Goal: Transaction & Acquisition: Download file/media

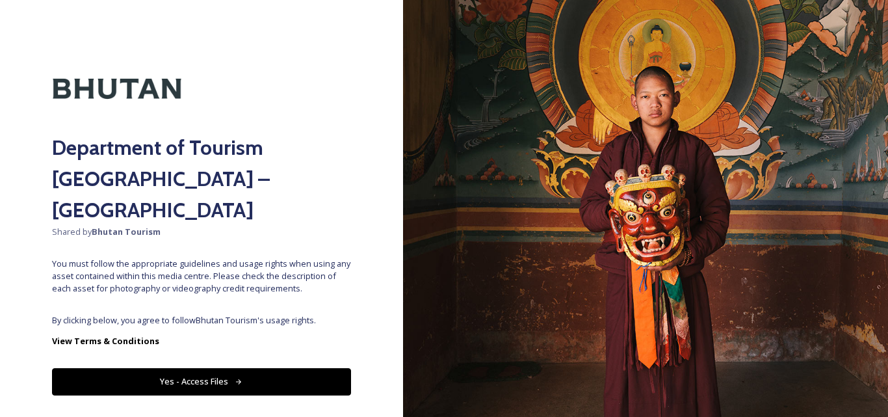
click at [205, 368] on button "Yes - Access Files" at bounding box center [201, 381] width 299 height 27
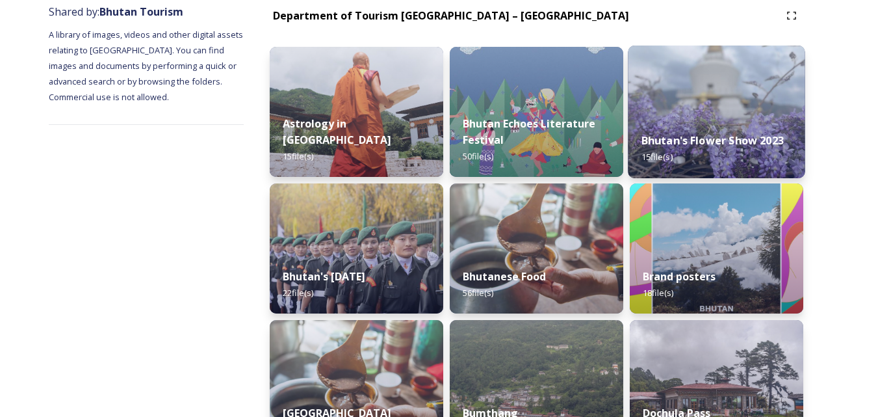
scroll to position [162, 0]
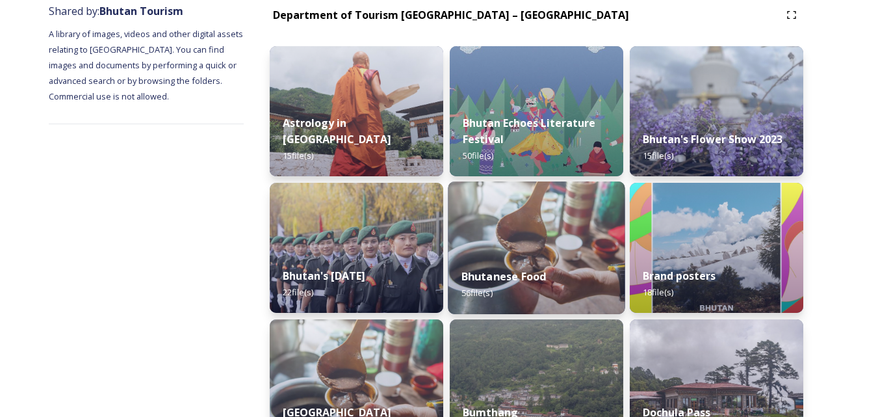
click at [547, 224] on img at bounding box center [536, 247] width 177 height 133
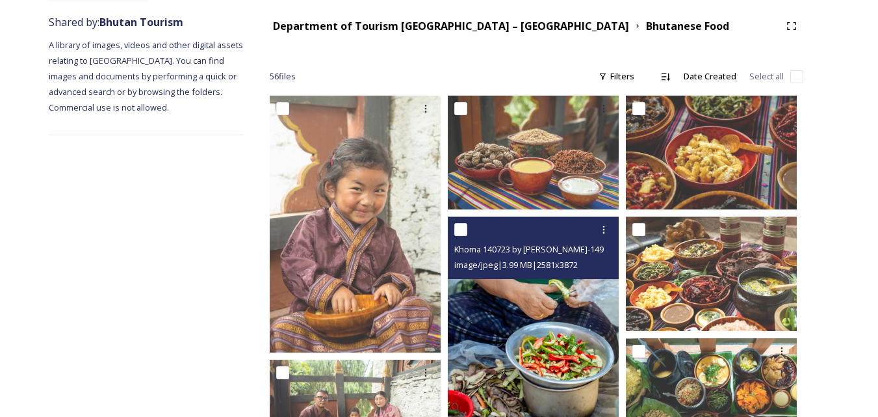
scroll to position [150, 0]
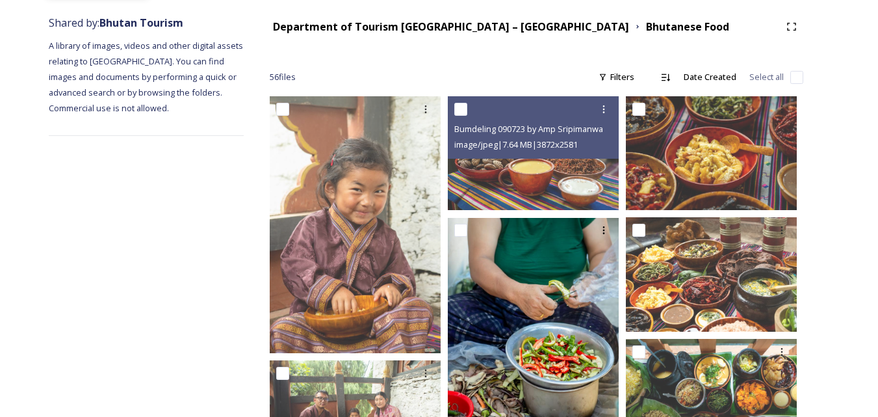
click at [548, 183] on img at bounding box center [533, 153] width 171 height 114
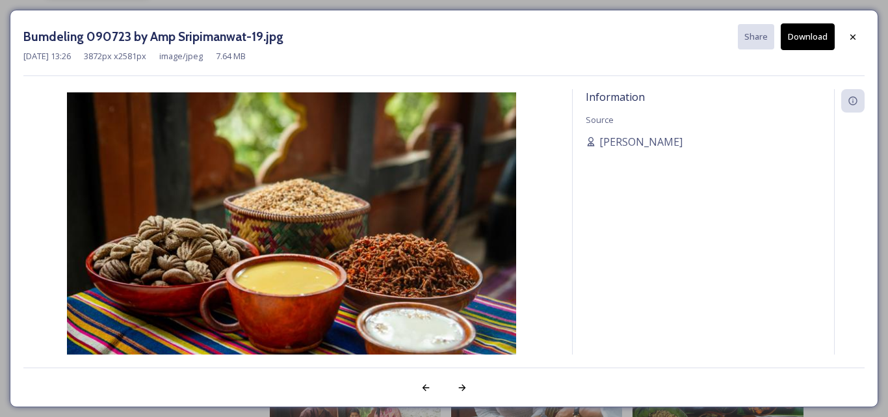
click at [456, 225] on img at bounding box center [290, 242] width 535 height 300
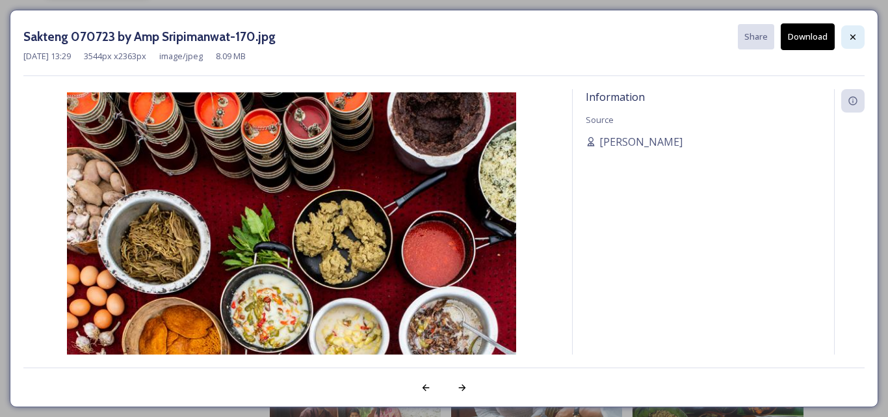
click at [854, 34] on icon at bounding box center [852, 37] width 10 height 10
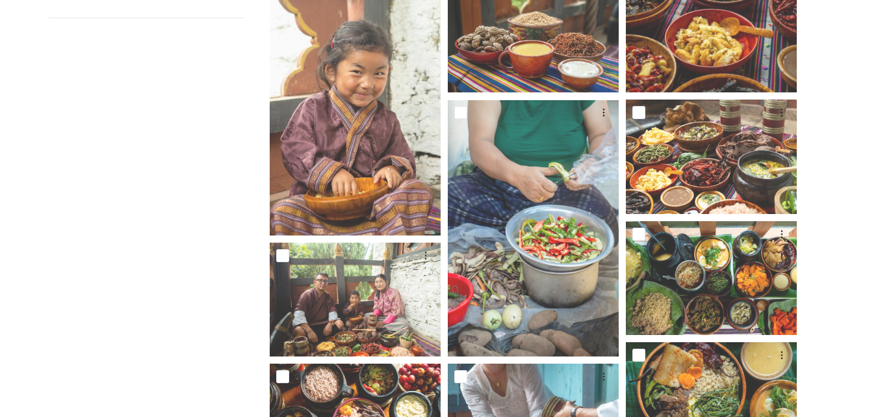
scroll to position [268, 0]
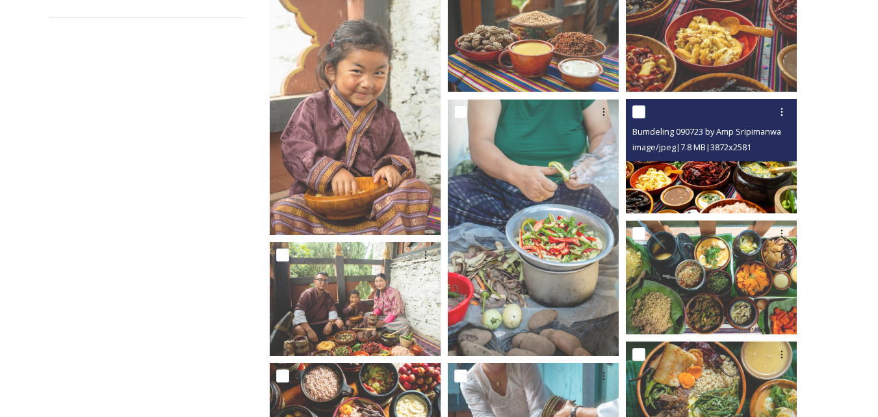
click at [700, 190] on img at bounding box center [711, 156] width 171 height 114
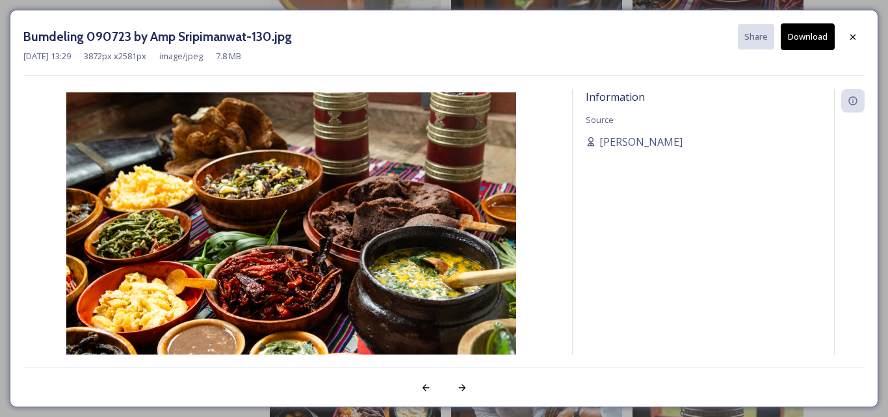
click at [810, 32] on button "Download" at bounding box center [807, 36] width 54 height 27
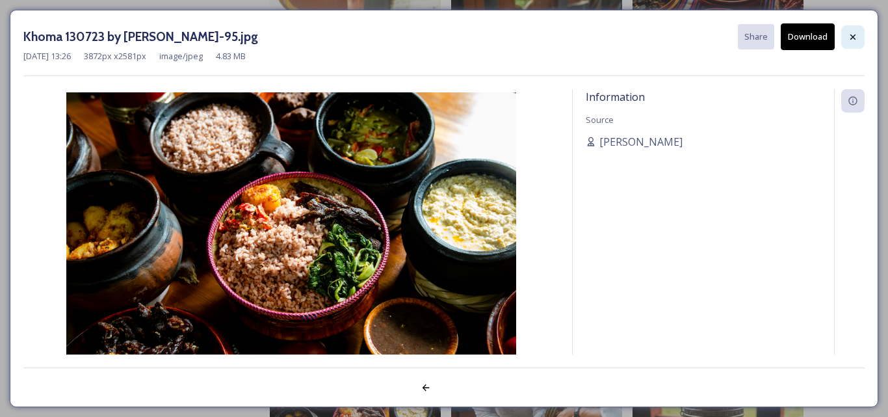
click at [850, 37] on icon at bounding box center [852, 37] width 10 height 10
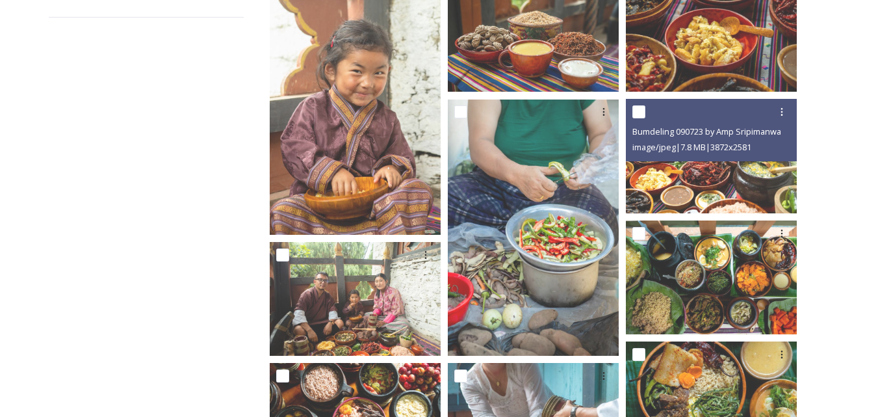
scroll to position [0, 0]
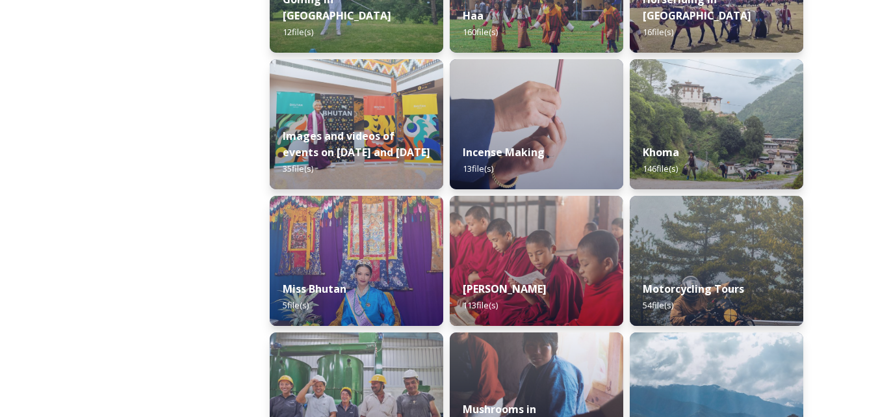
scroll to position [832, 0]
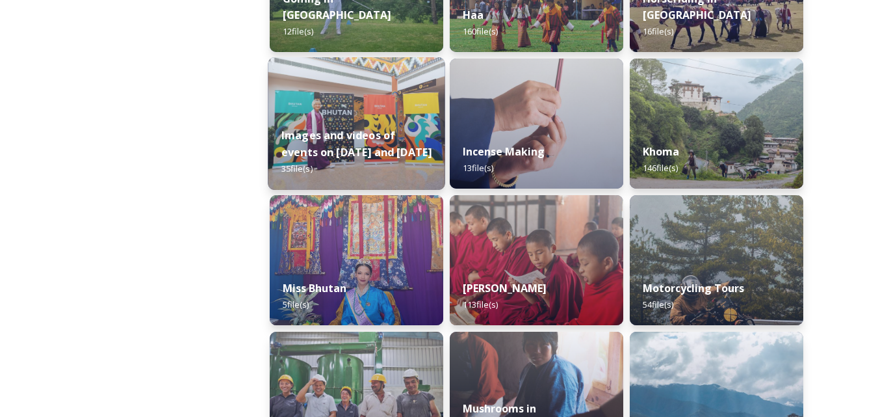
click at [343, 133] on strong "Images and videos of events on [DATE] and [DATE]" at bounding box center [356, 143] width 151 height 31
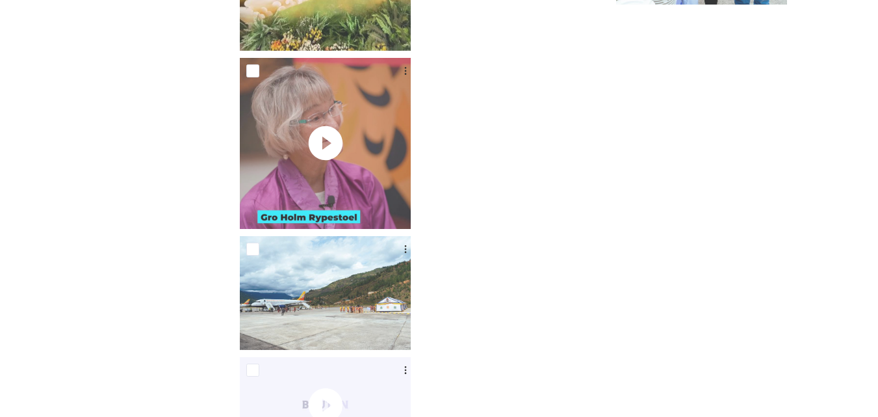
scroll to position [1972, 0]
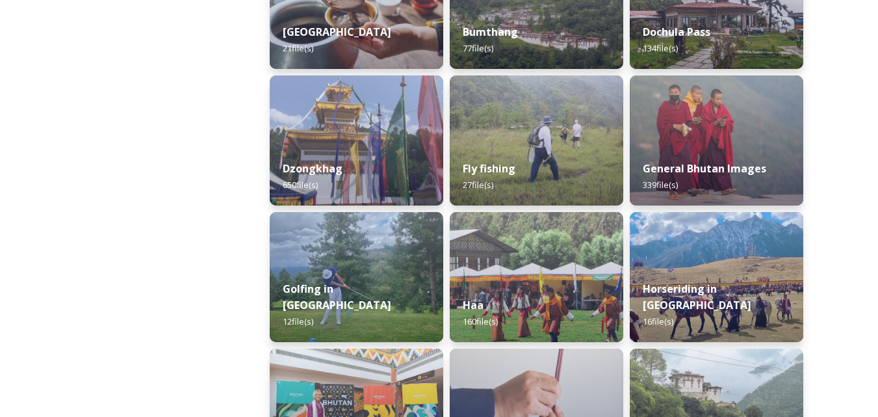
scroll to position [543, 0]
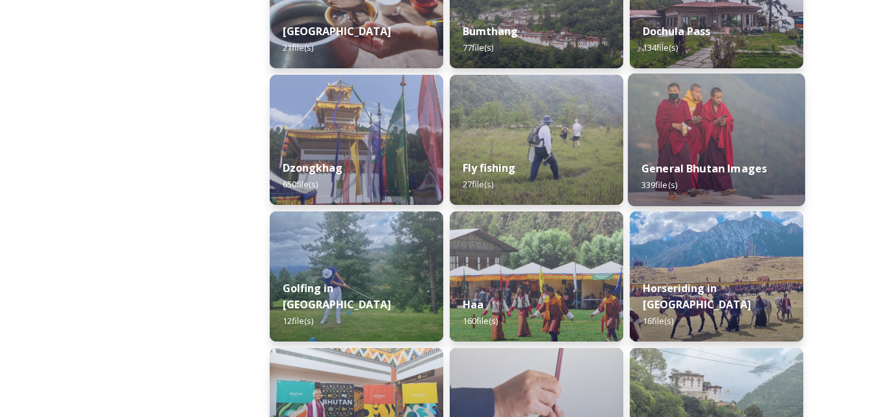
click at [714, 155] on div "General Bhutan Images 339 file(s)" at bounding box center [716, 176] width 177 height 59
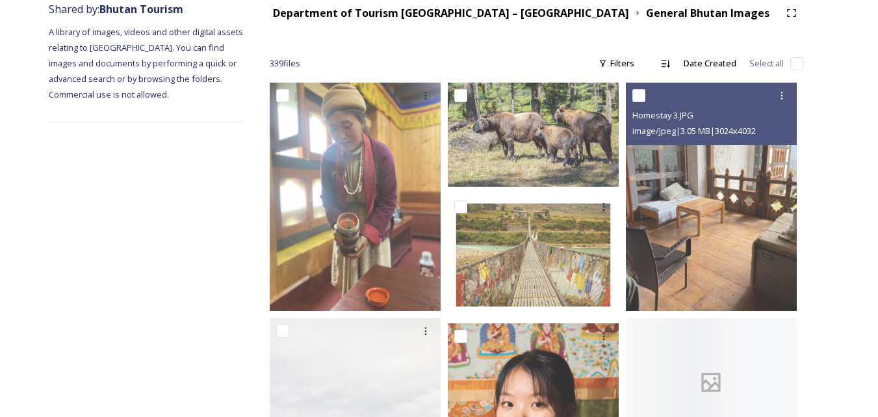
scroll to position [164, 0]
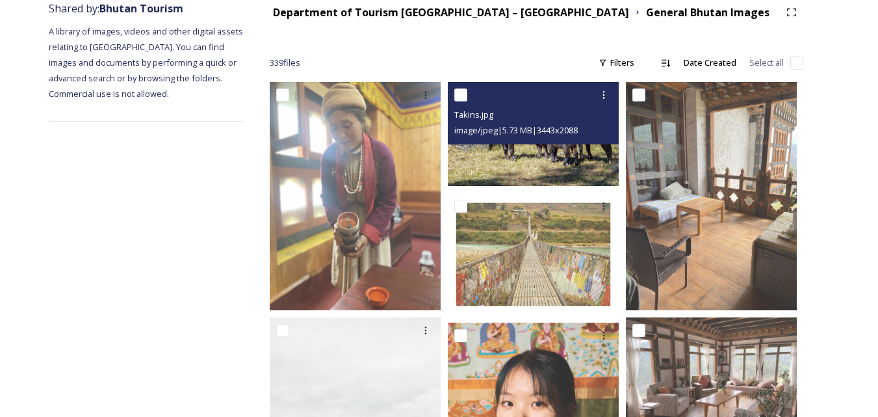
click at [532, 160] on img at bounding box center [533, 134] width 171 height 104
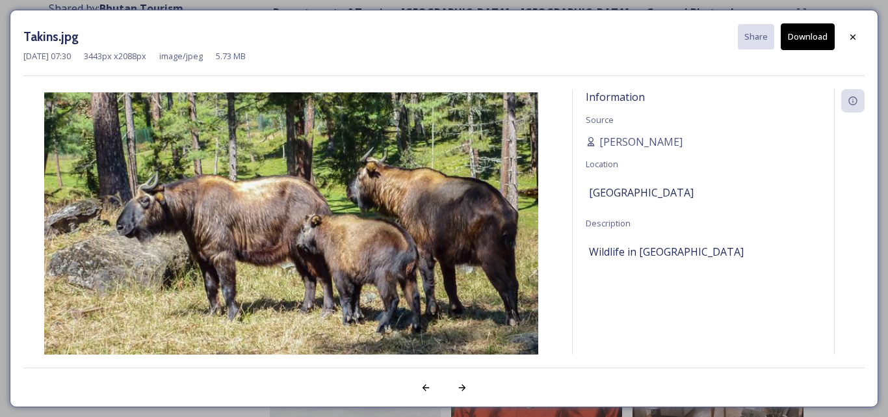
click at [805, 35] on button "Download" at bounding box center [807, 36] width 54 height 27
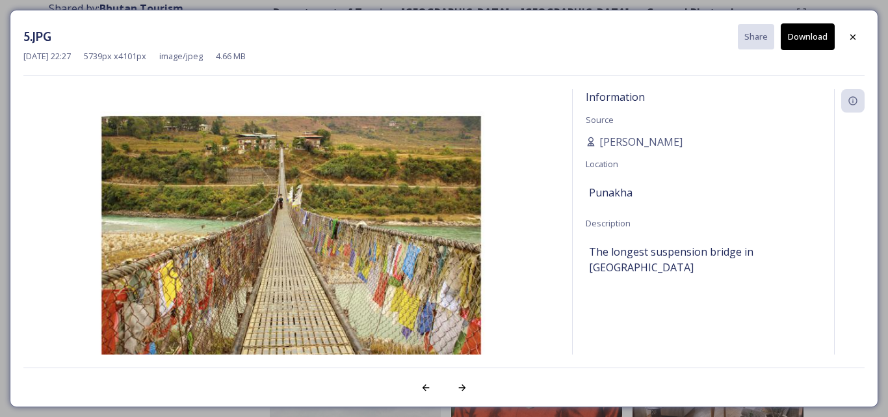
click at [822, 36] on button "Download" at bounding box center [807, 36] width 54 height 27
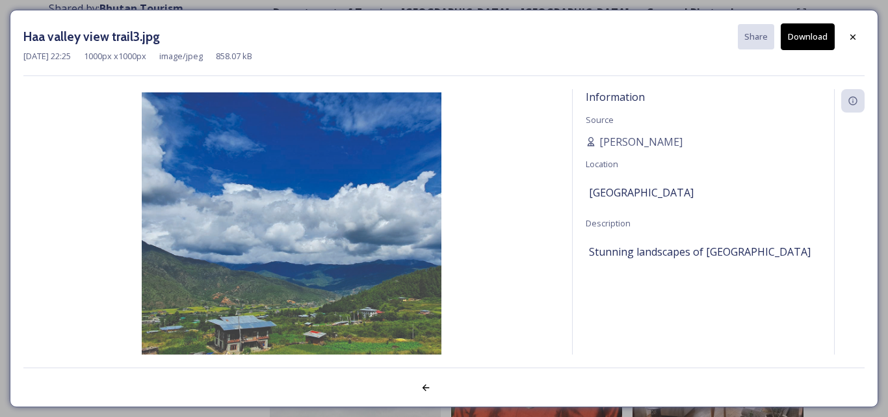
click at [472, 224] on img at bounding box center [290, 242] width 535 height 300
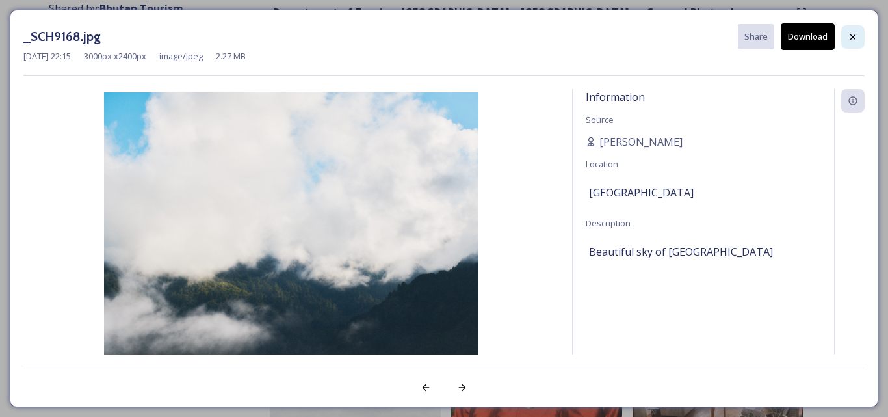
click at [849, 35] on icon at bounding box center [852, 37] width 10 height 10
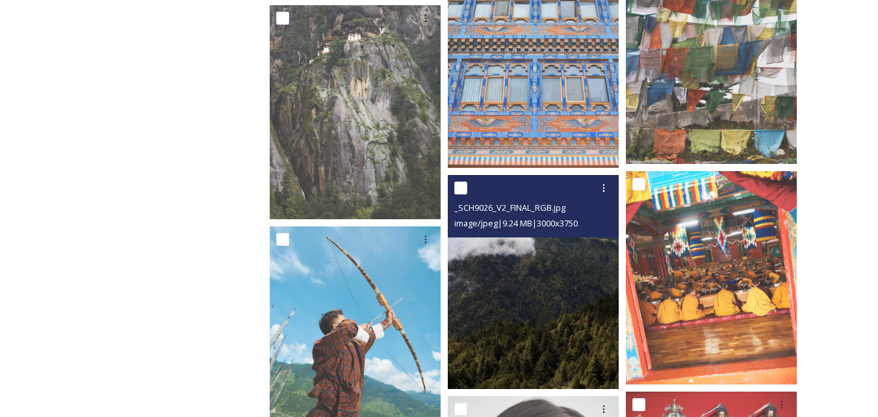
scroll to position [2698, 0]
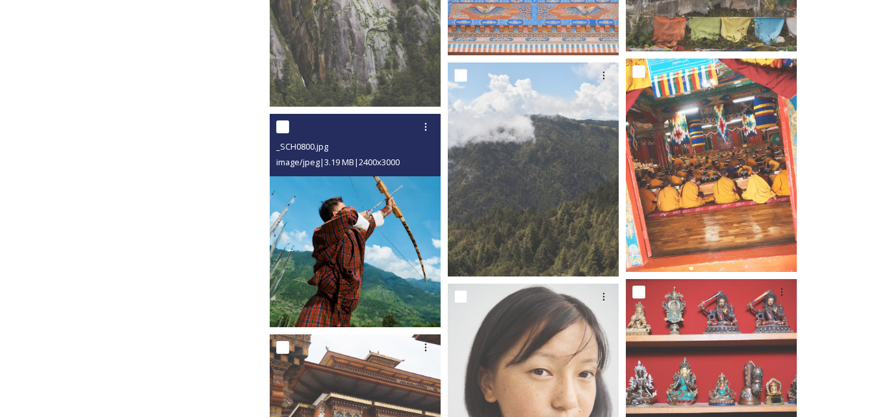
click at [370, 261] on img at bounding box center [355, 221] width 171 height 214
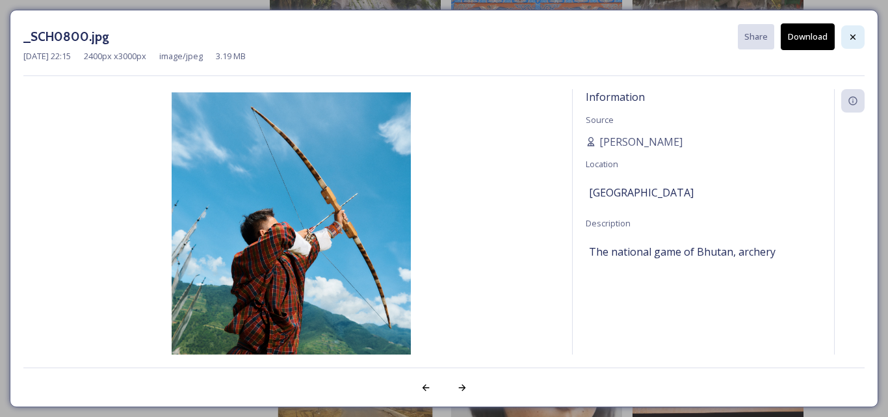
click at [852, 31] on div at bounding box center [852, 36] width 23 height 23
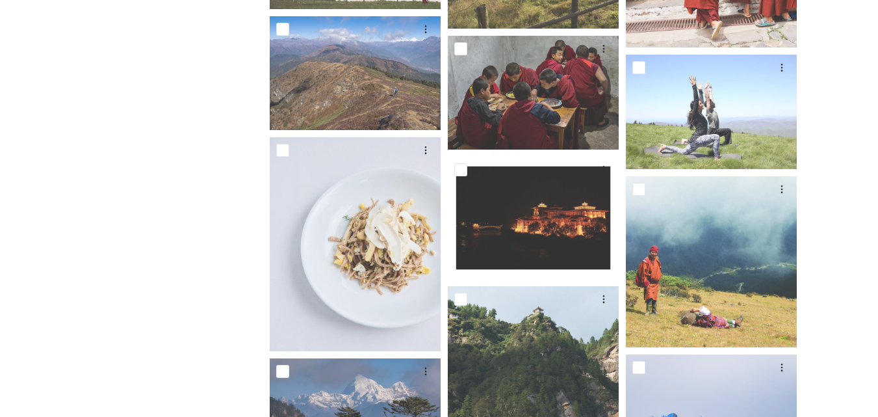
scroll to position [4778, 0]
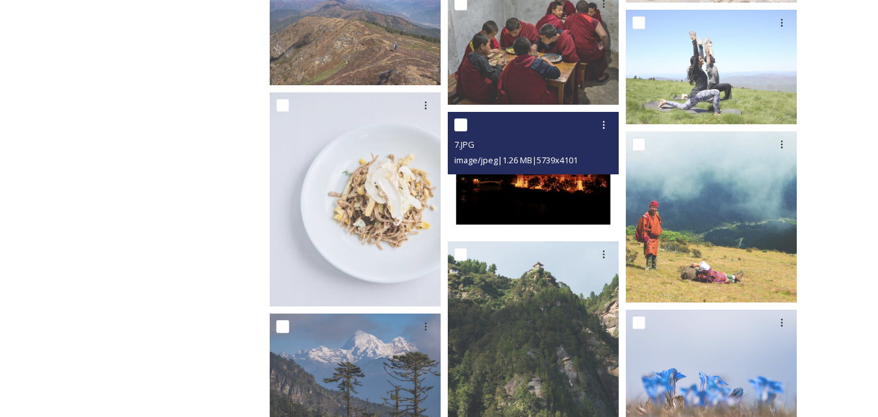
click at [542, 196] on img at bounding box center [533, 173] width 171 height 122
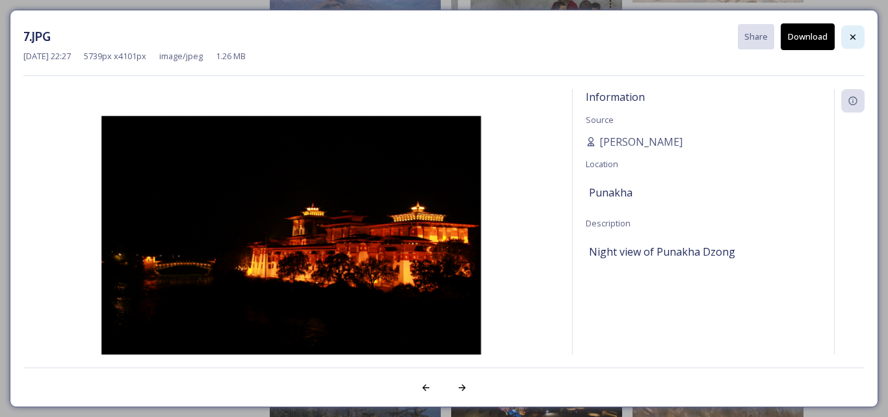
click at [851, 37] on icon at bounding box center [852, 37] width 10 height 10
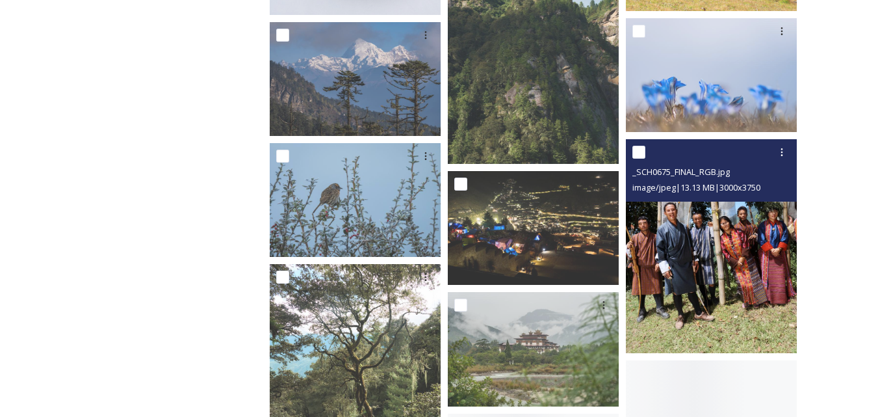
scroll to position [5103, 0]
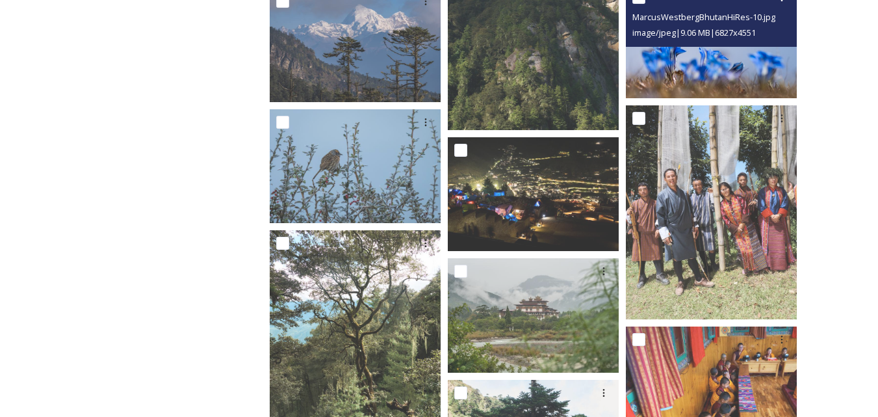
click at [701, 68] on img at bounding box center [711, 41] width 171 height 114
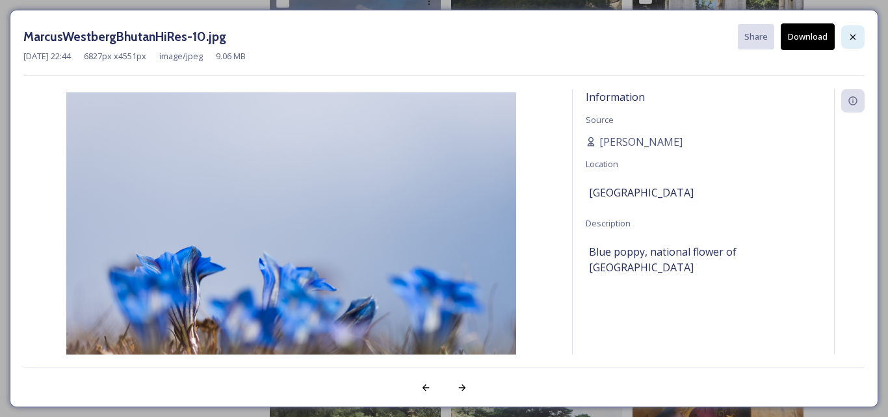
click at [849, 38] on icon at bounding box center [852, 37] width 10 height 10
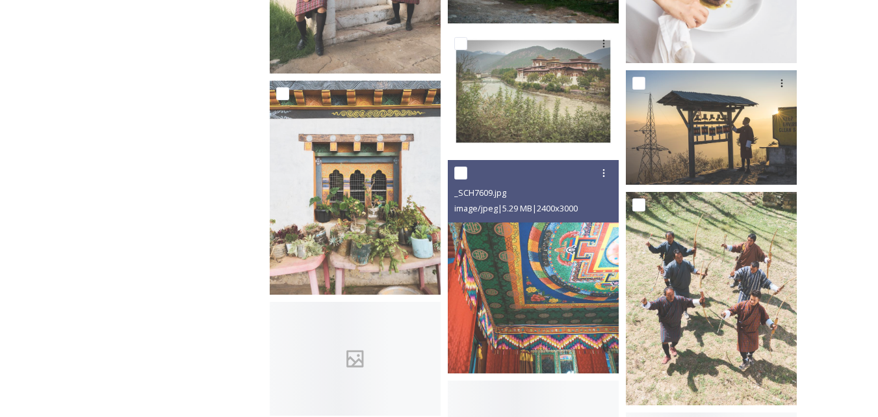
scroll to position [6402, 0]
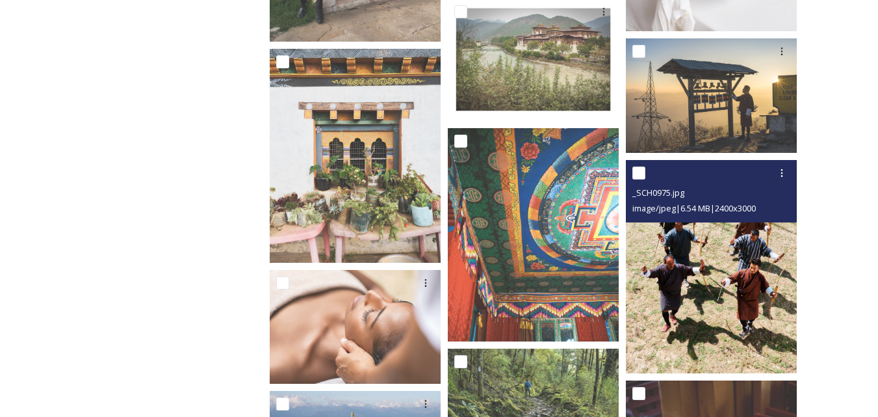
click at [709, 290] on img at bounding box center [711, 267] width 171 height 214
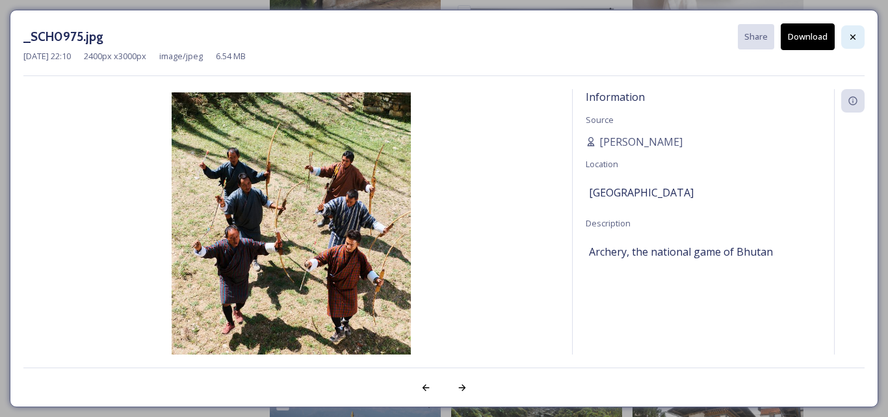
click at [849, 36] on icon at bounding box center [852, 37] width 10 height 10
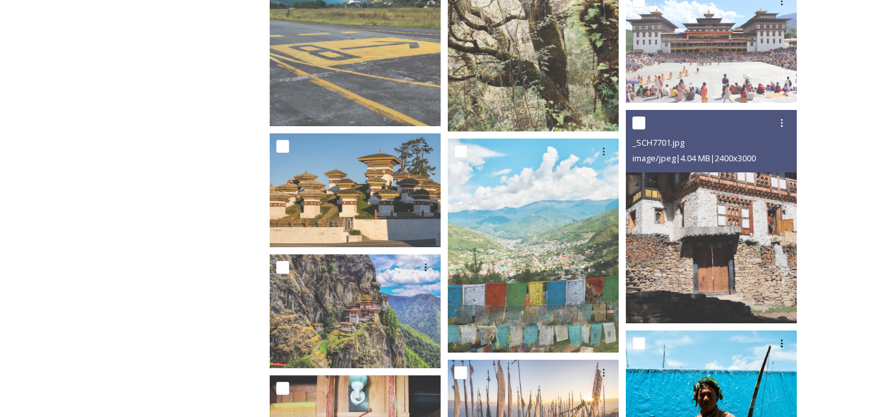
scroll to position [7507, 0]
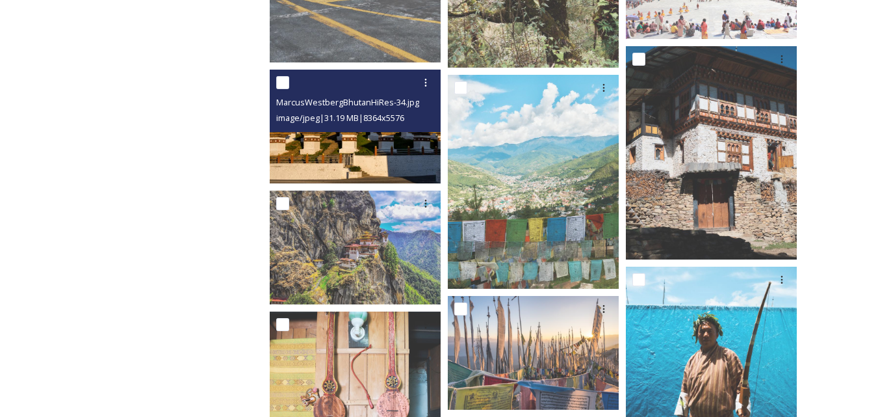
click at [379, 157] on img at bounding box center [355, 127] width 171 height 114
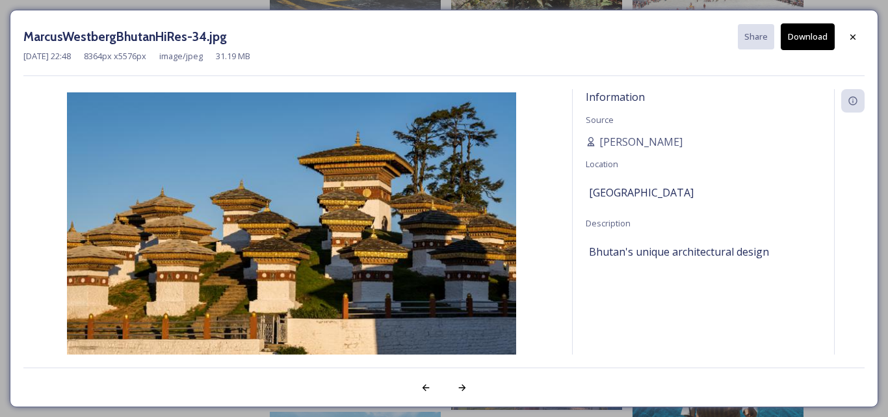
click at [797, 40] on button "Download" at bounding box center [807, 36] width 54 height 27
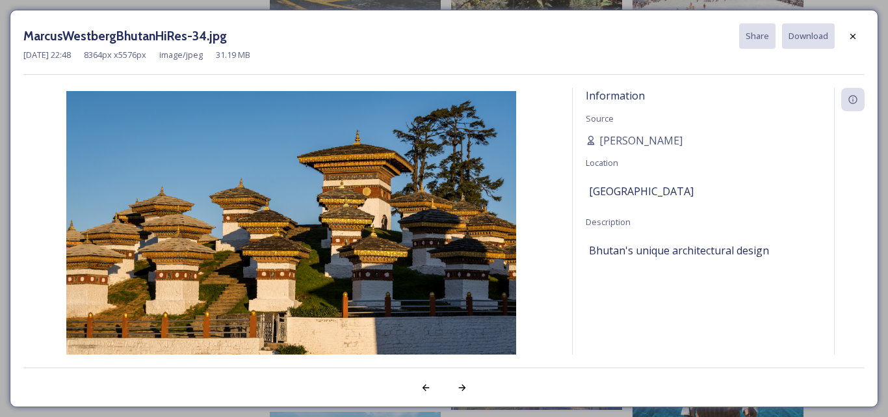
click at [680, 196] on div "Information Source [PERSON_NAME] Location [GEOGRAPHIC_DATA] Description [GEOGRA…" at bounding box center [702, 238] width 261 height 300
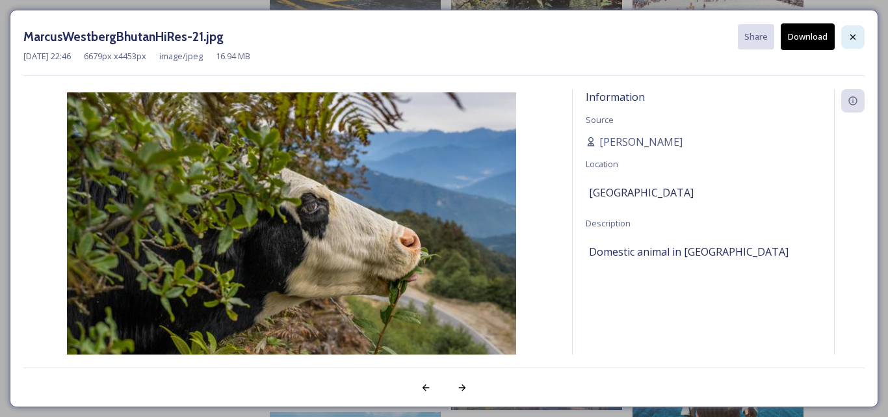
click at [854, 42] on icon at bounding box center [852, 37] width 10 height 10
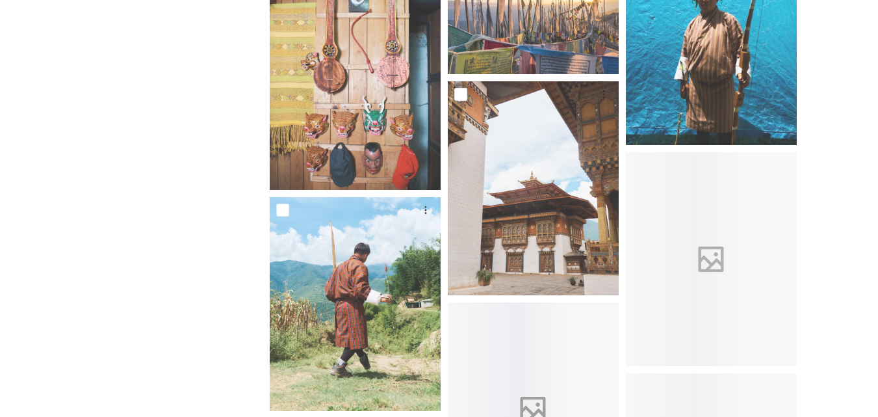
scroll to position [7962, 0]
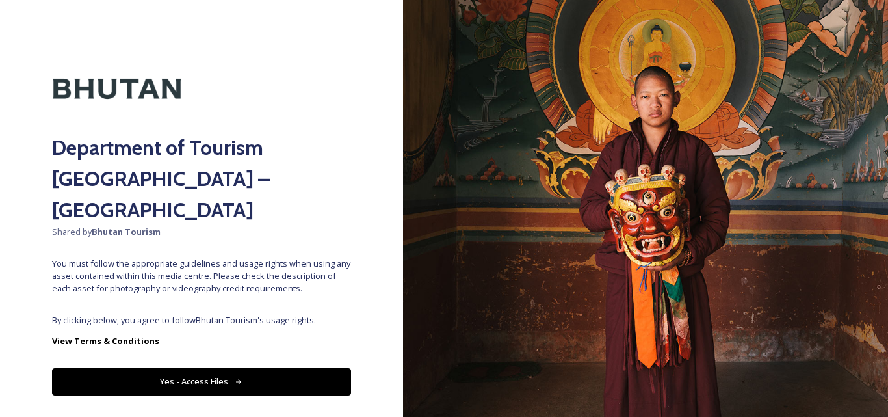
click at [209, 368] on button "Yes - Access Files" at bounding box center [201, 381] width 299 height 27
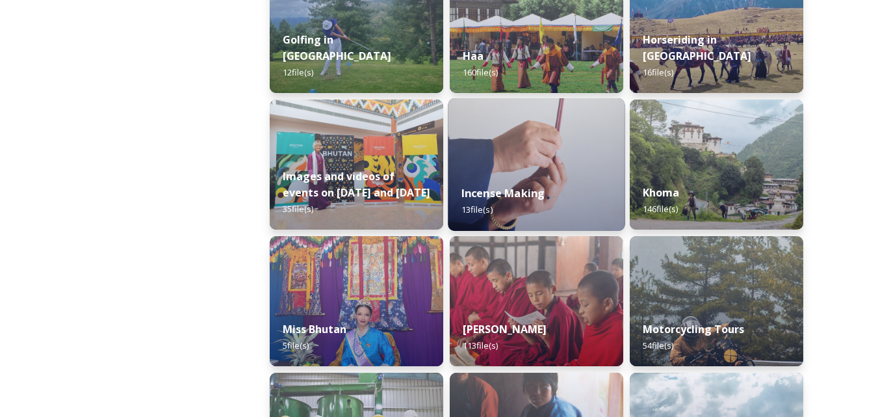
scroll to position [845, 0]
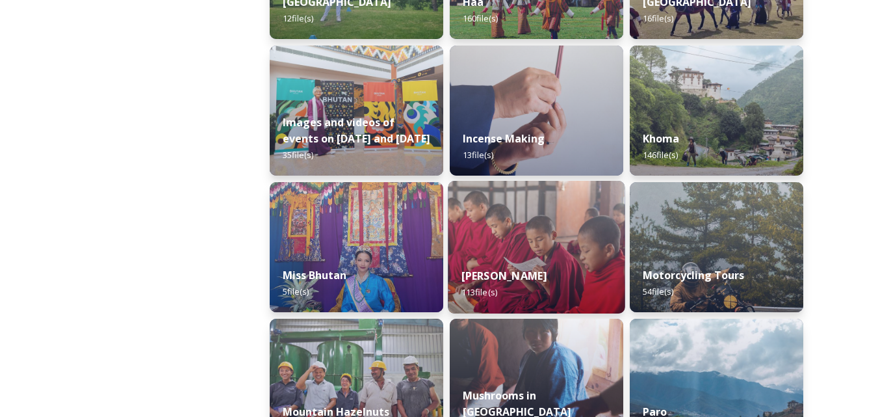
click at [530, 241] on img at bounding box center [536, 247] width 177 height 133
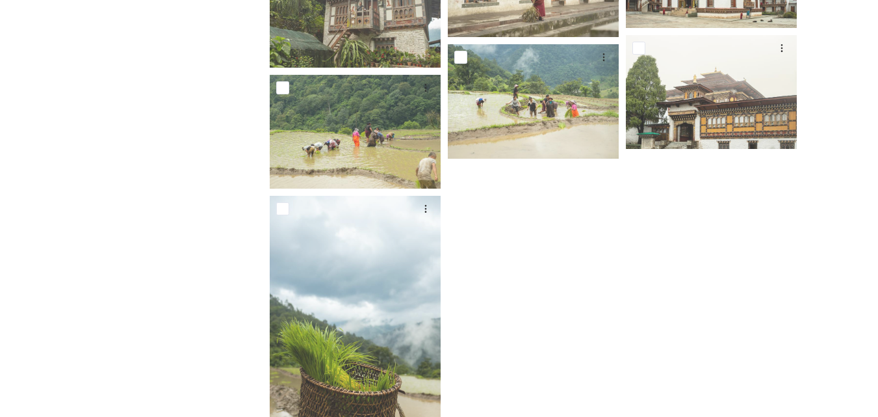
scroll to position [5889, 0]
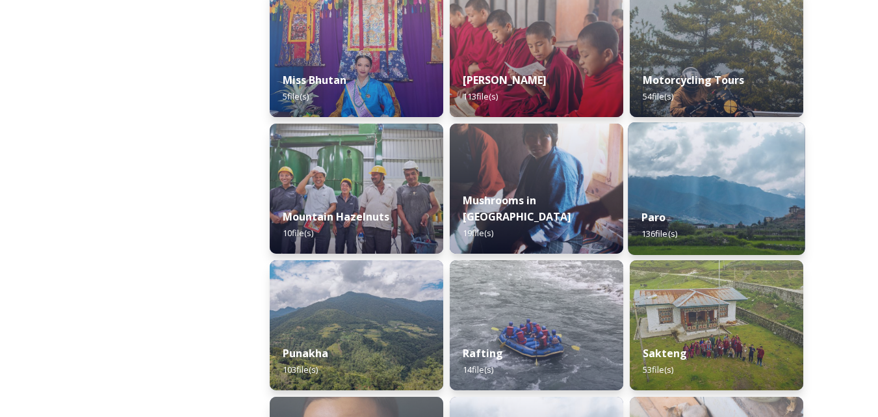
scroll to position [1105, 0]
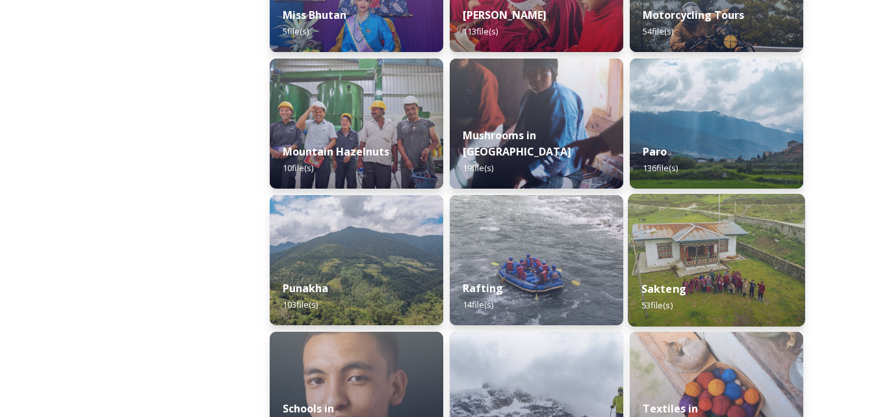
click at [697, 253] on img at bounding box center [716, 260] width 177 height 133
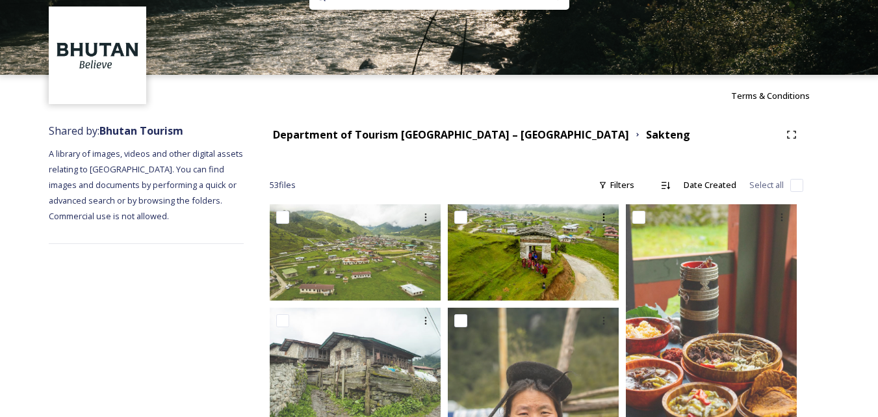
scroll to position [65, 0]
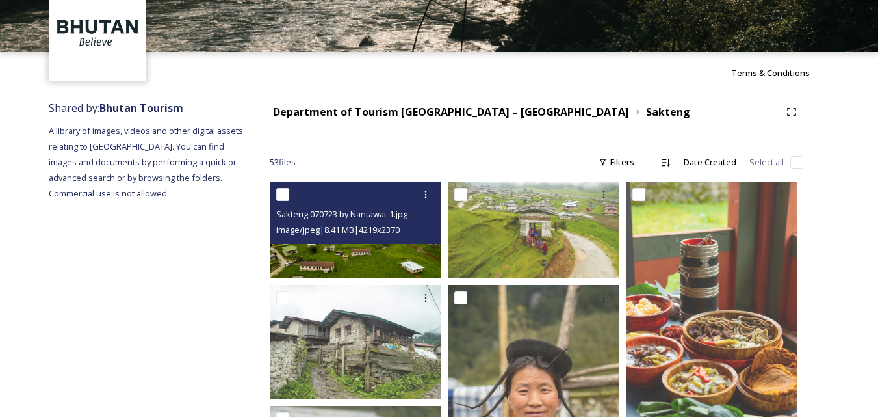
click at [358, 256] on img at bounding box center [355, 229] width 171 height 96
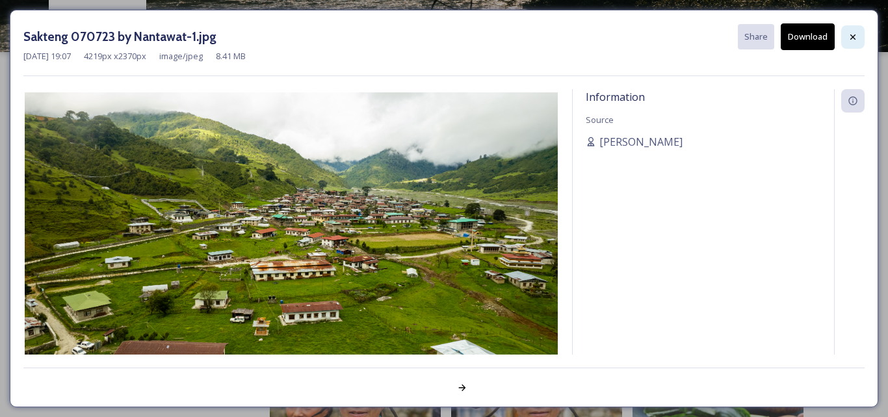
click at [854, 36] on icon at bounding box center [852, 36] width 5 height 5
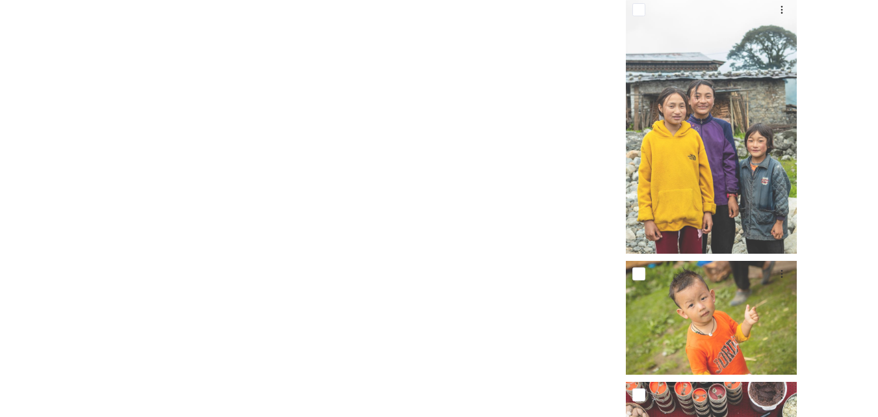
scroll to position [2867, 0]
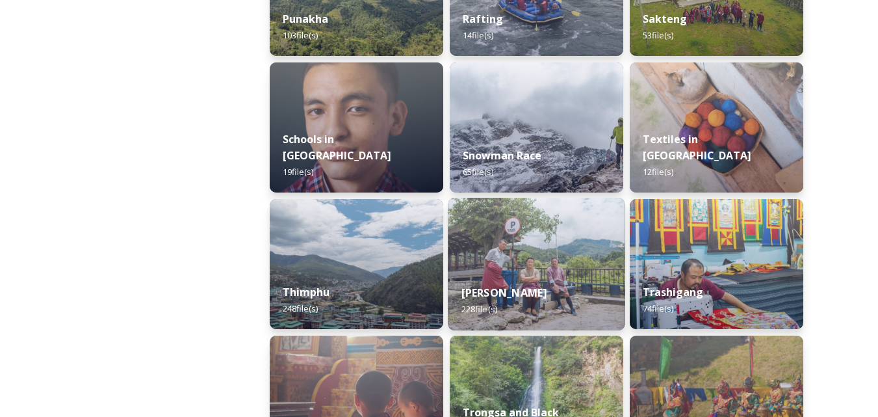
scroll to position [1429, 0]
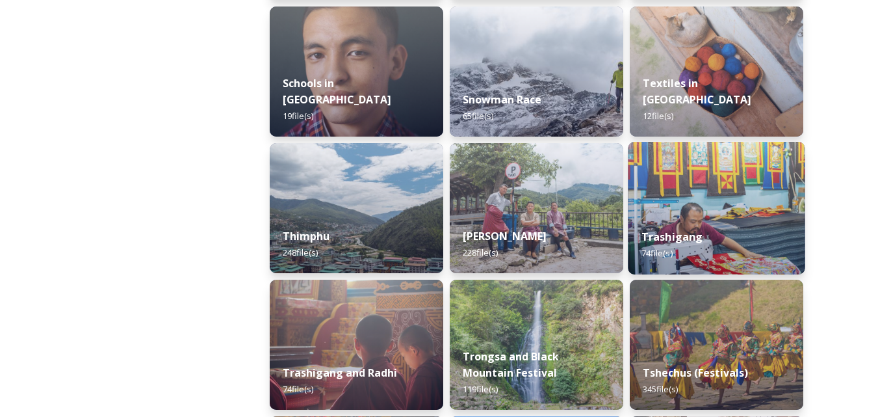
click at [713, 198] on img at bounding box center [716, 208] width 177 height 133
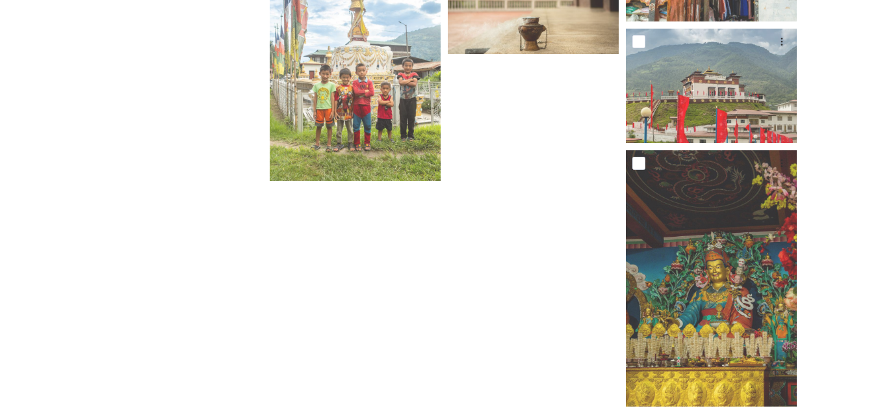
scroll to position [4047, 0]
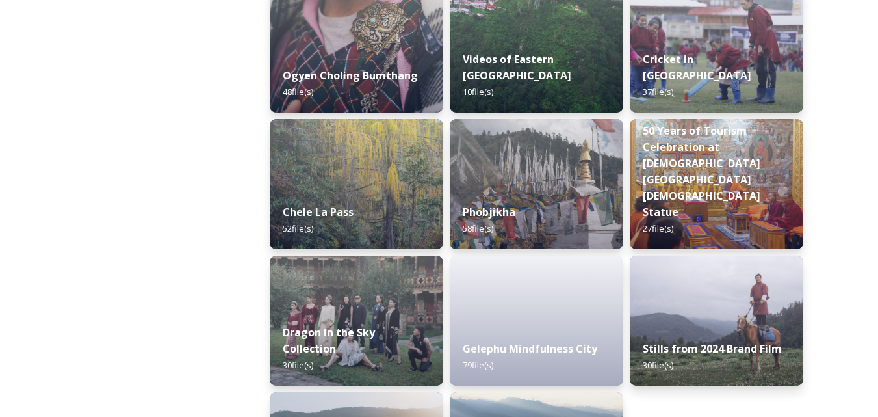
scroll to position [2079, 0]
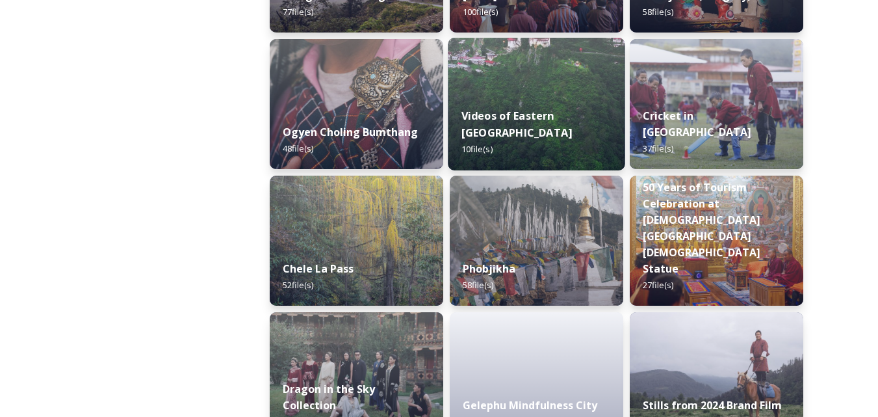
click at [556, 98] on img at bounding box center [536, 104] width 177 height 133
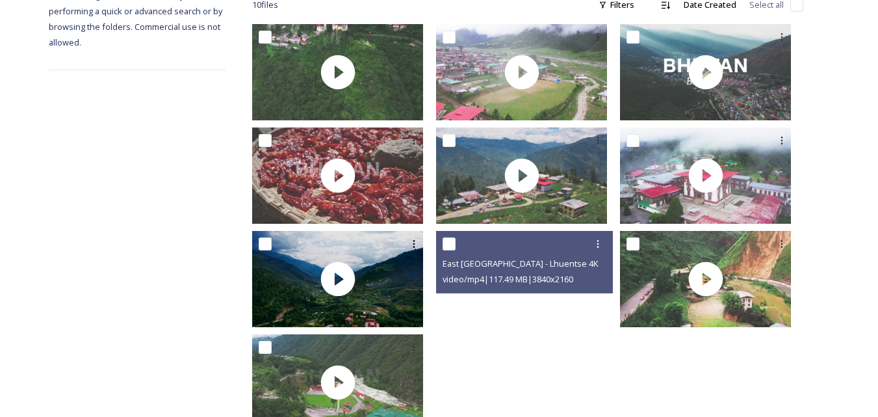
scroll to position [264, 0]
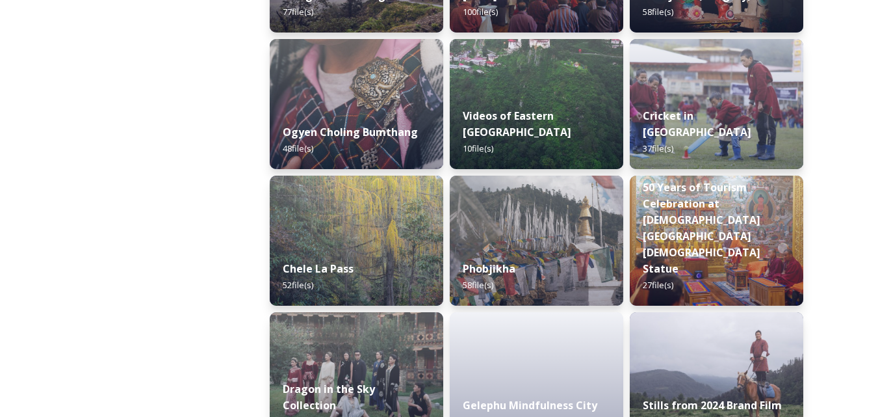
scroll to position [2254, 0]
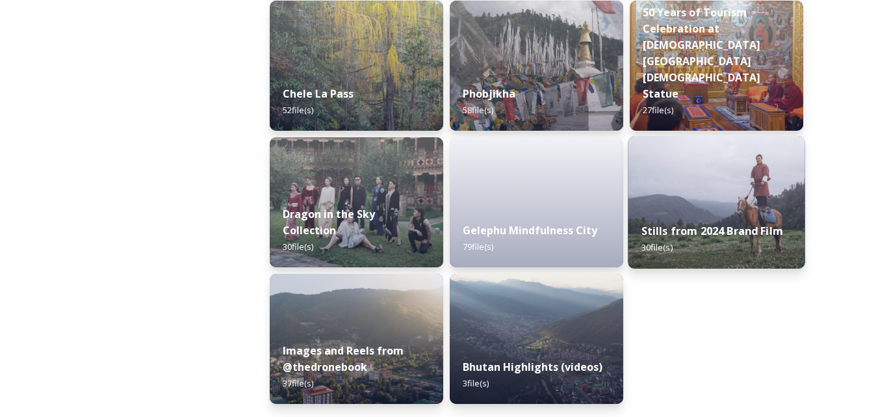
click at [706, 193] on img at bounding box center [716, 202] width 177 height 133
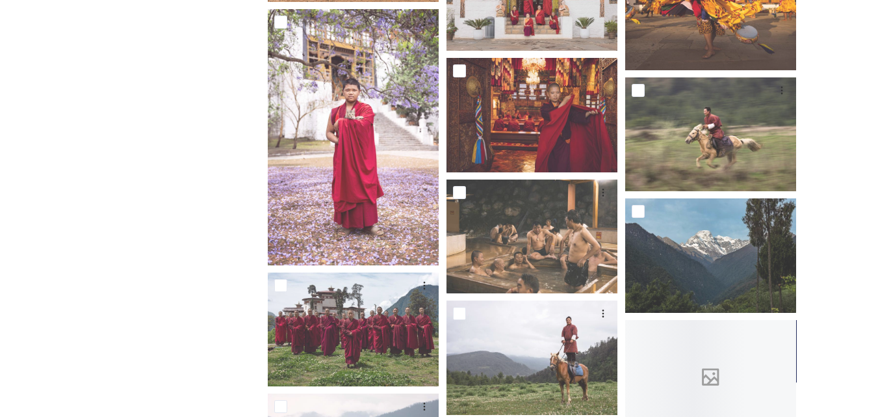
scroll to position [715, 0]
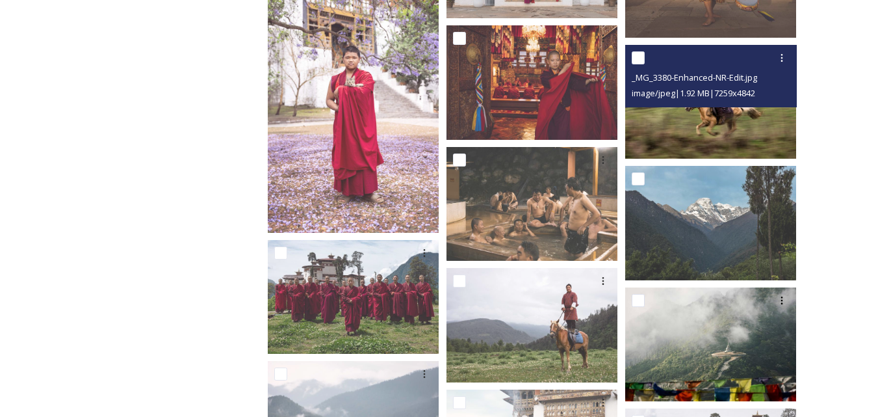
click at [691, 118] on img at bounding box center [710, 102] width 171 height 114
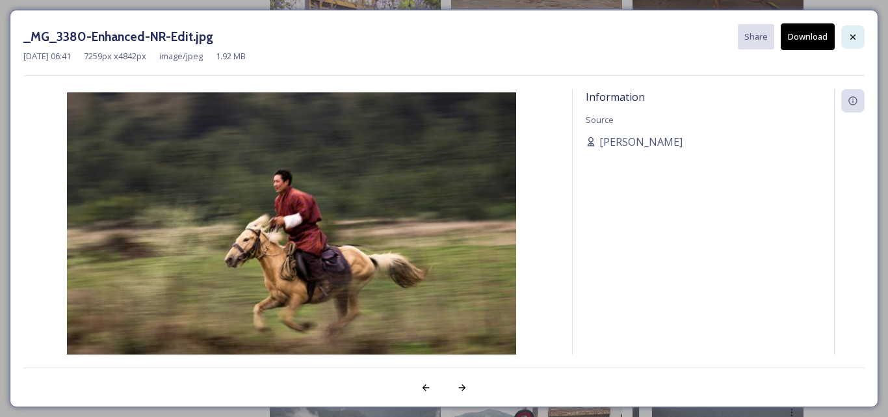
click at [849, 42] on div at bounding box center [852, 36] width 23 height 23
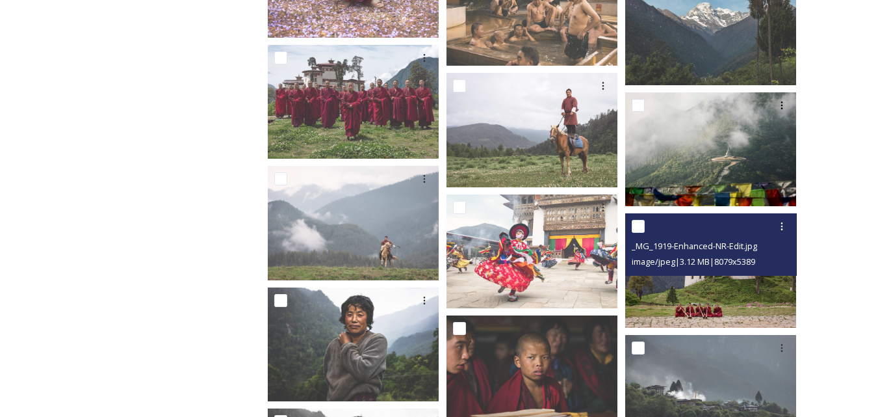
scroll to position [780, 0]
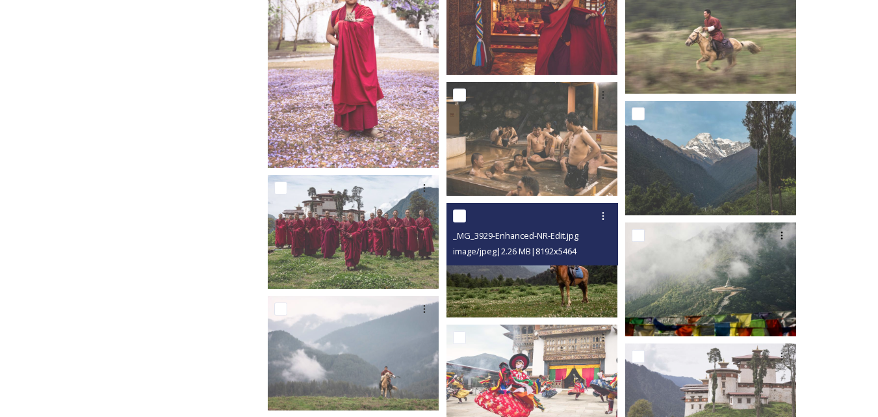
click at [521, 245] on span "image/jpeg | 2.26 MB | 8192 x 5464" at bounding box center [514, 251] width 123 height 12
click at [521, 277] on img at bounding box center [531, 260] width 171 height 114
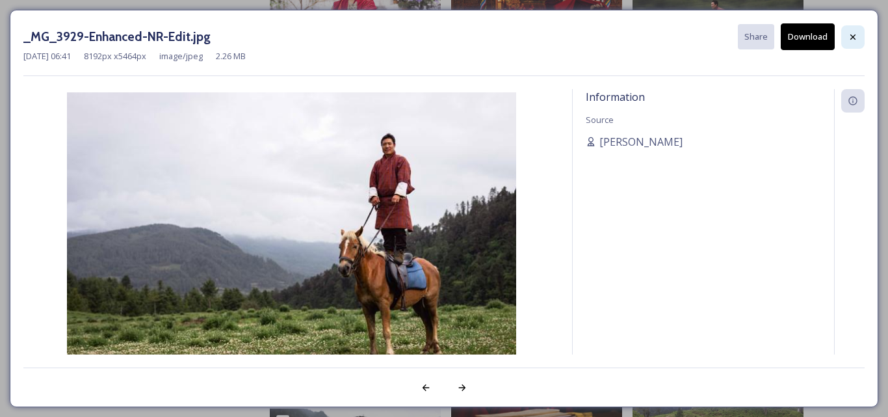
click at [854, 38] on icon at bounding box center [852, 36] width 5 height 5
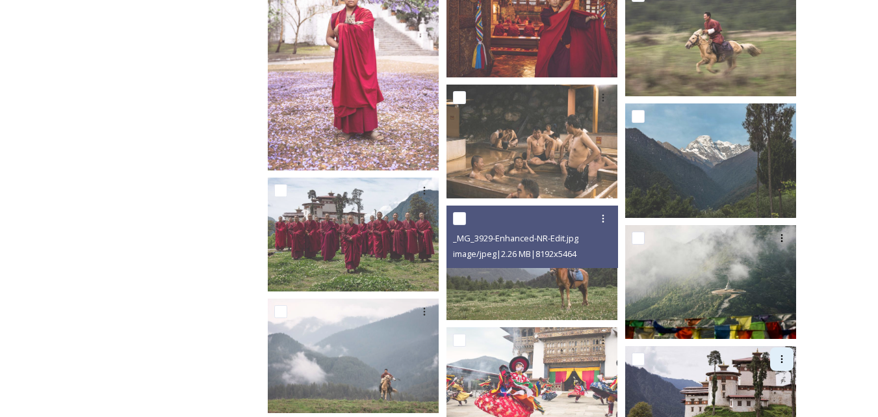
scroll to position [845, 0]
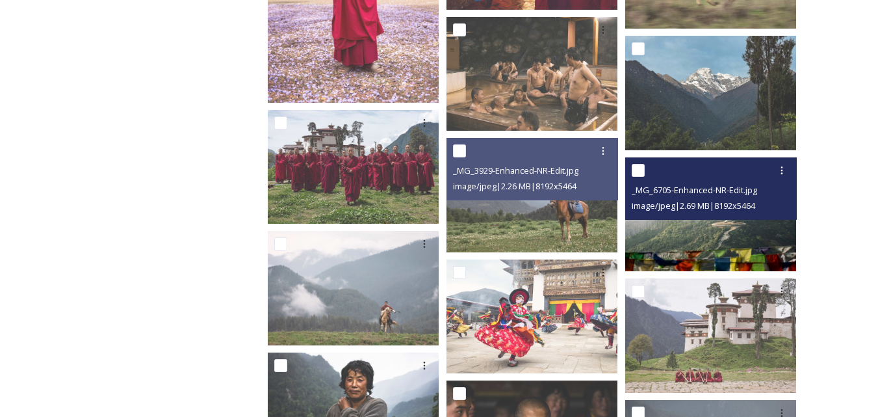
click at [717, 222] on img at bounding box center [710, 214] width 171 height 114
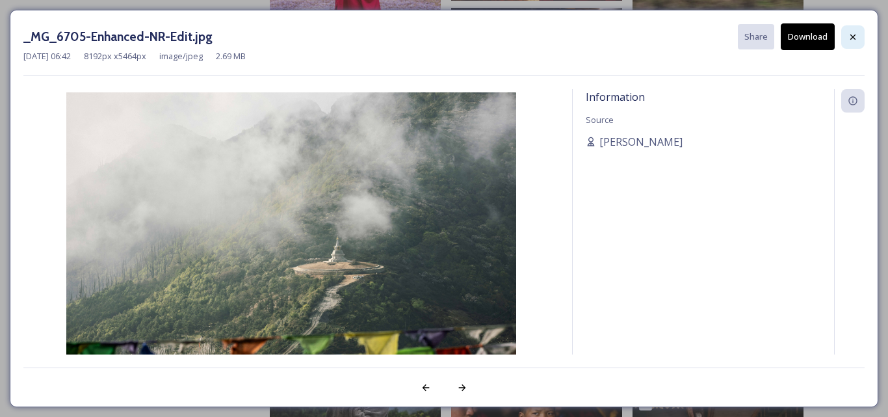
click at [854, 39] on icon at bounding box center [852, 37] width 10 height 10
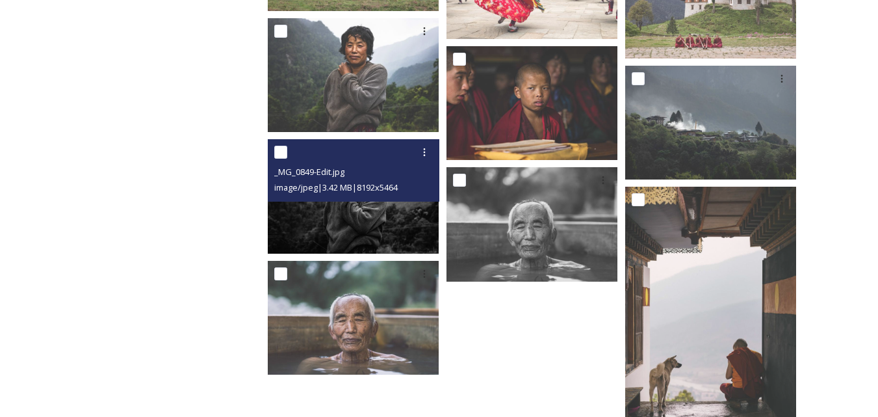
scroll to position [1224, 0]
